Goal: Task Accomplishment & Management: Manage account settings

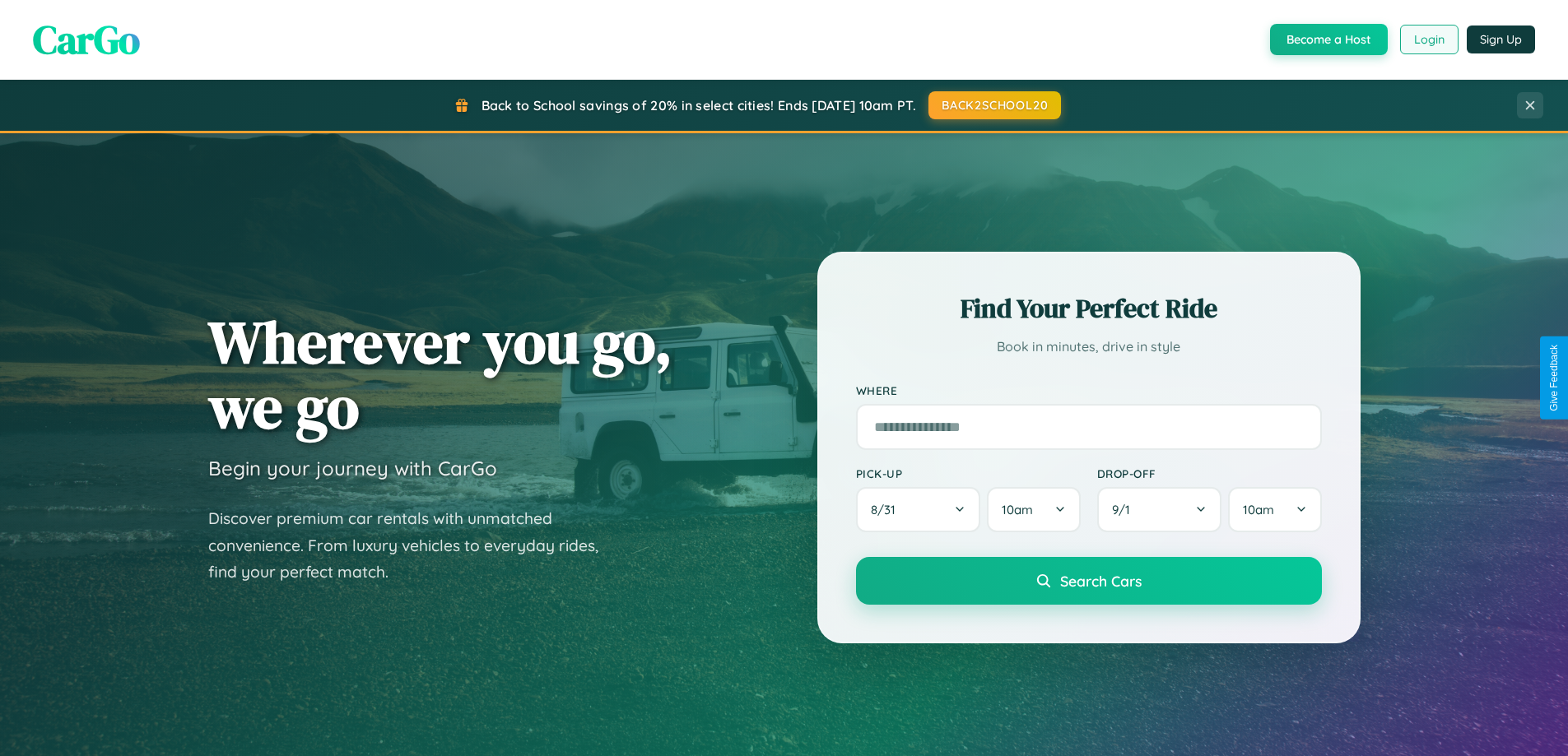
click at [1428, 39] on button "Login" at bounding box center [1429, 39] width 58 height 30
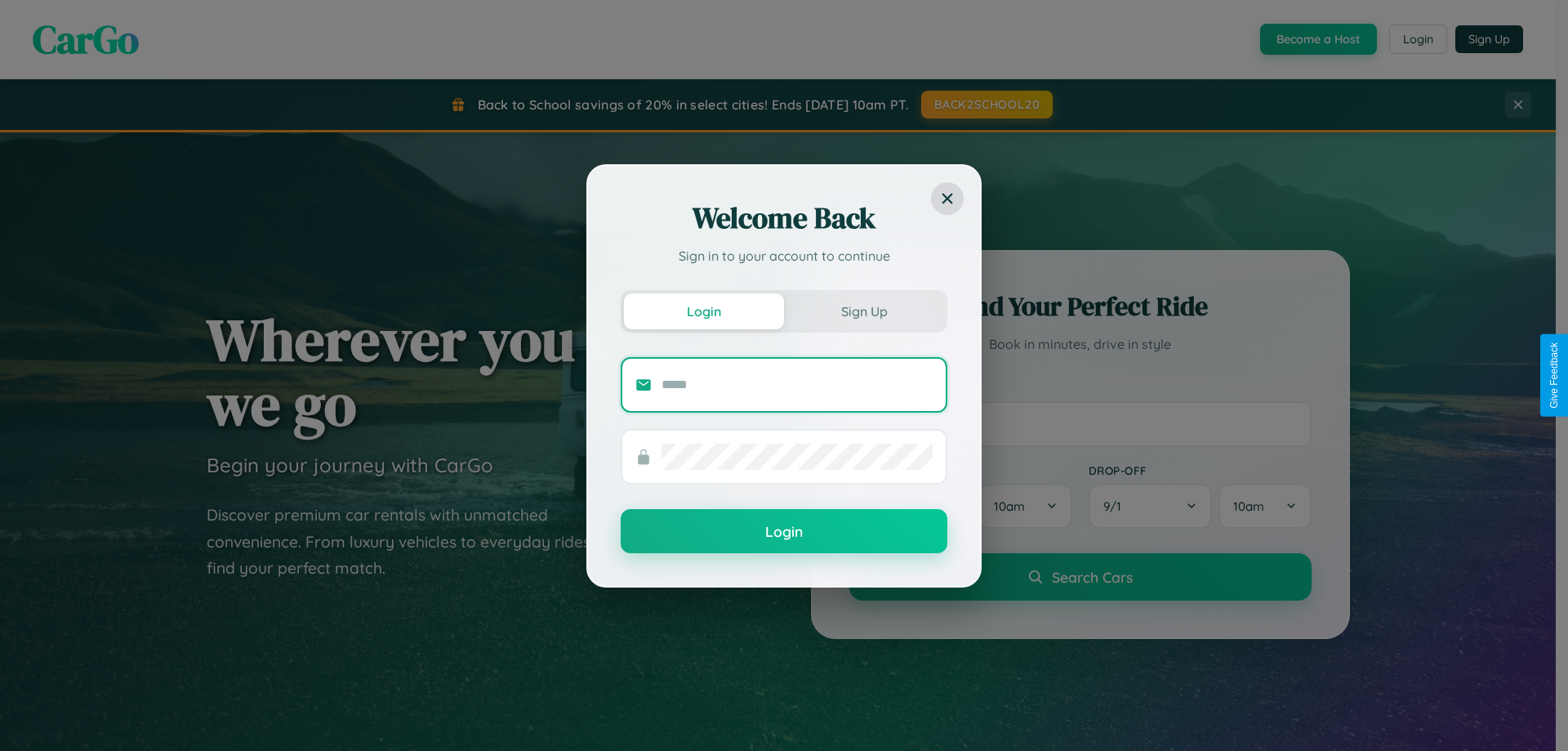
click at [797, 384] on input "text" at bounding box center [797, 384] width 271 height 26
type input "**********"
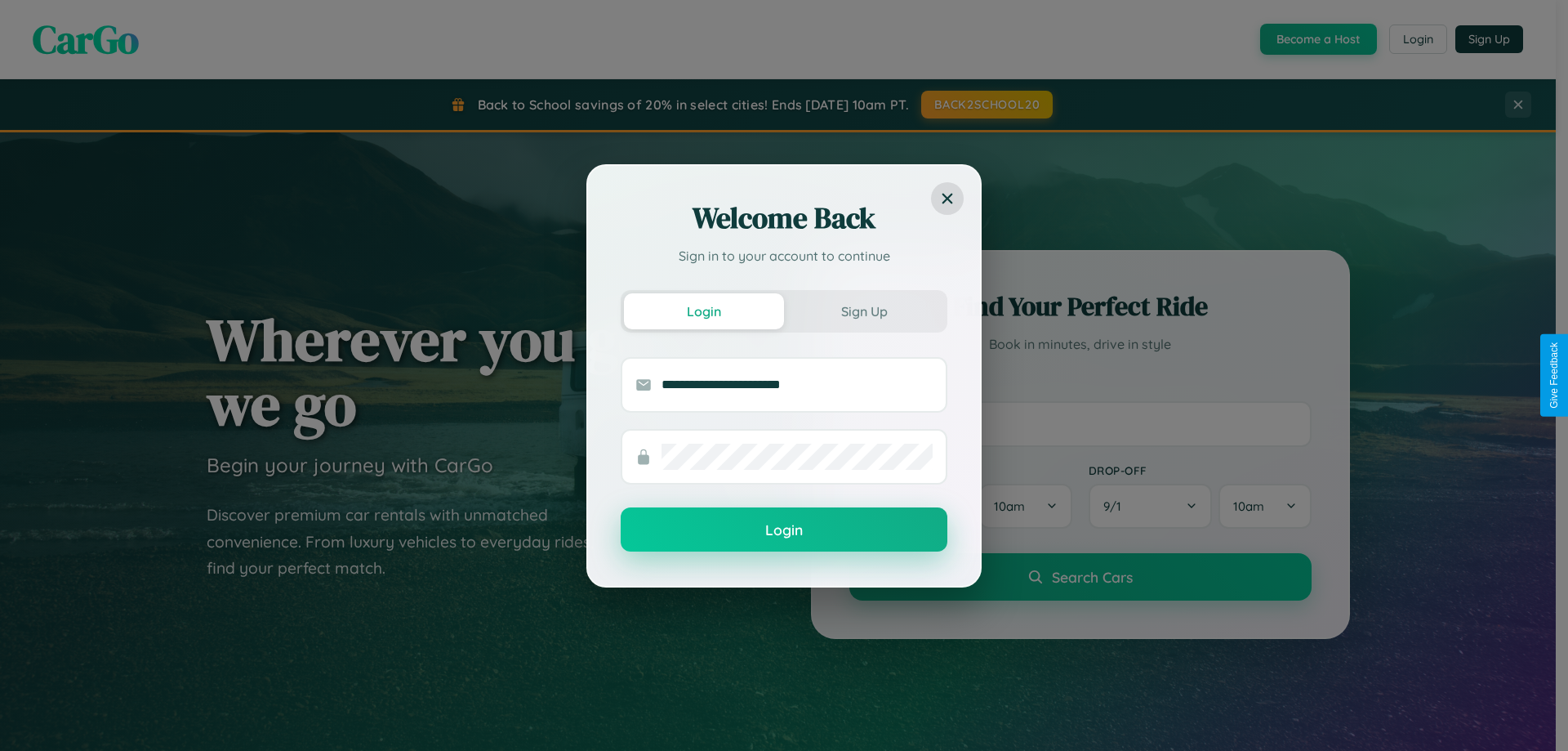
click at [784, 530] on button "Login" at bounding box center [784, 530] width 326 height 44
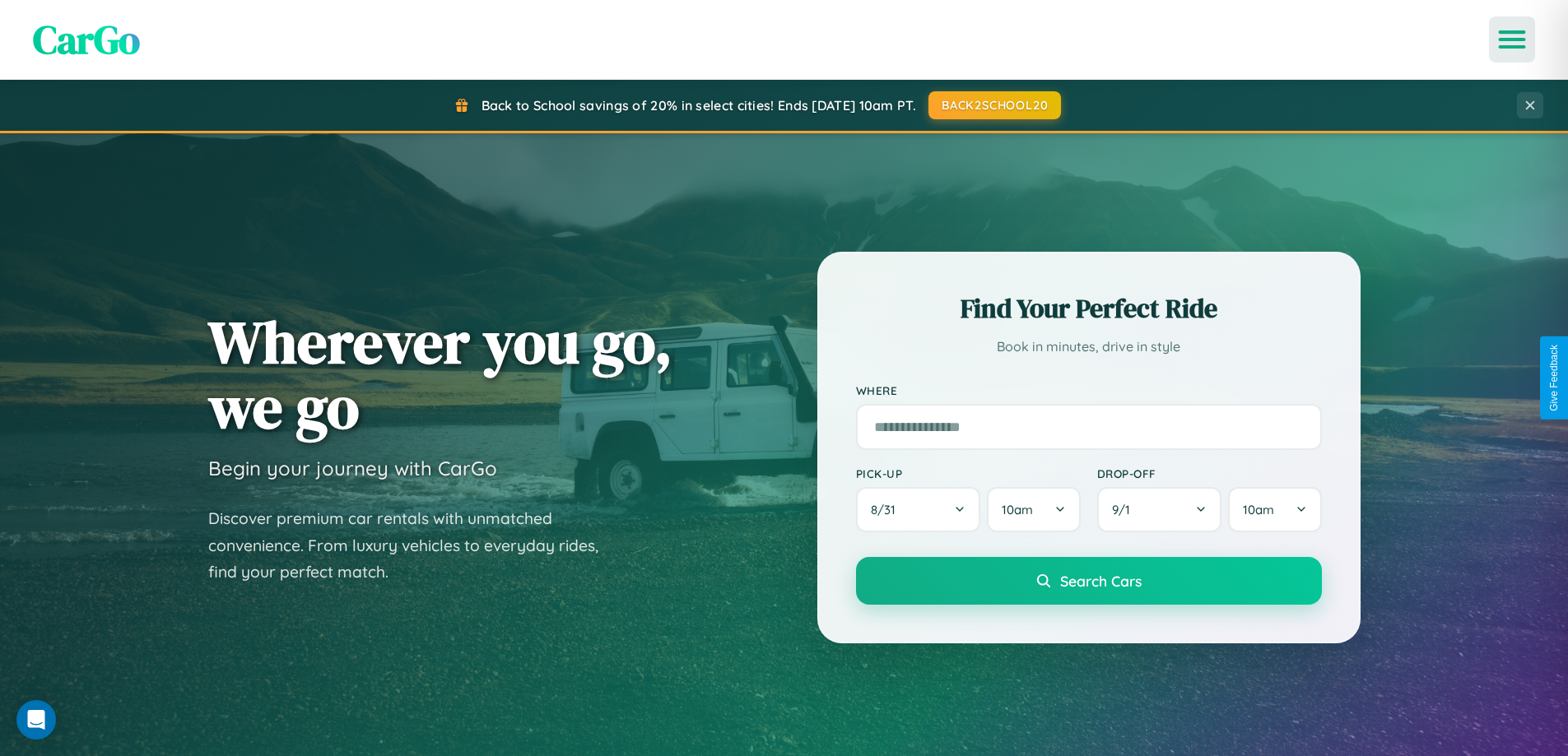
click at [1512, 39] on icon "Open menu" at bounding box center [1512, 39] width 24 height 15
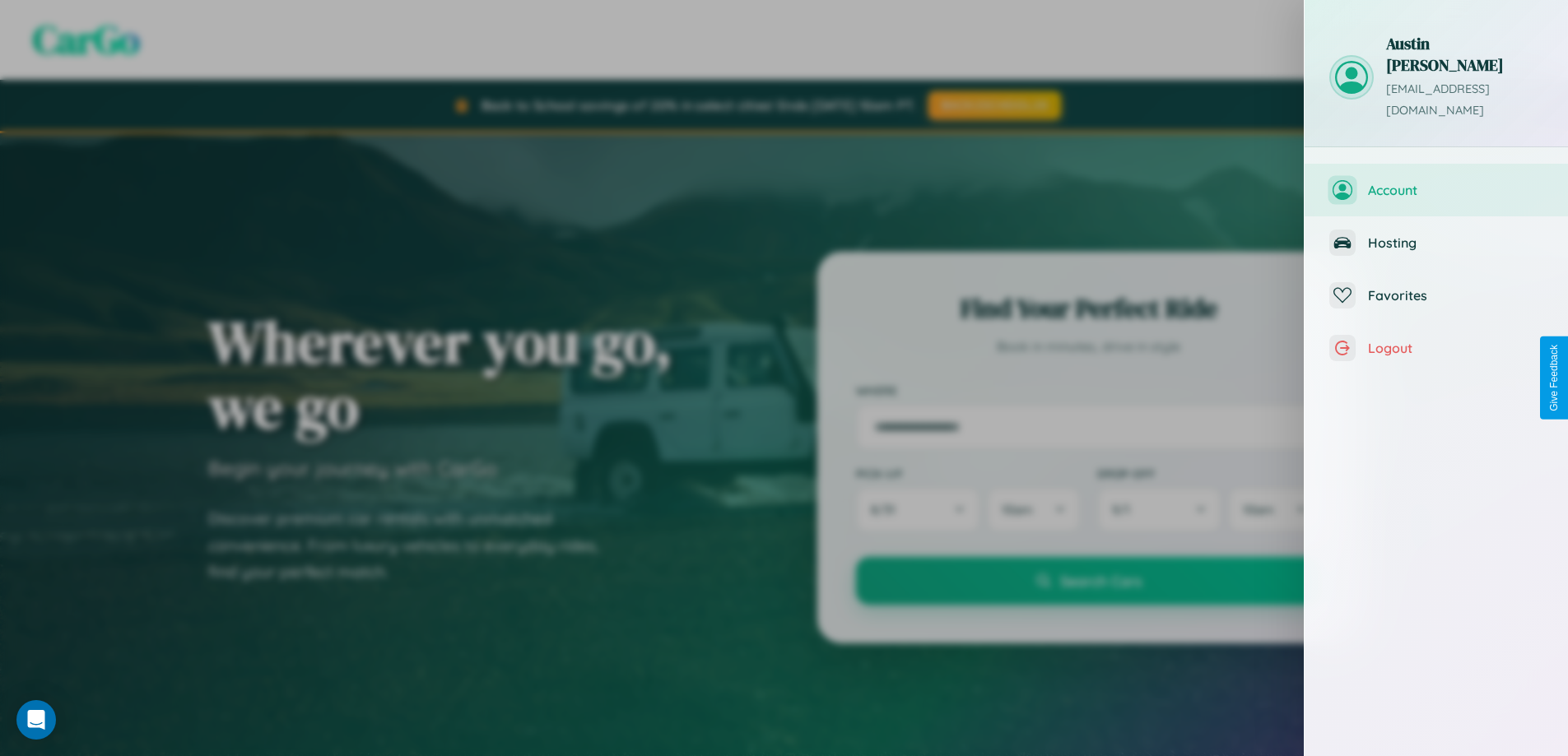
click at [1436, 182] on span "Account" at bounding box center [1455, 190] width 175 height 16
